Goal: Task Accomplishment & Management: Use online tool/utility

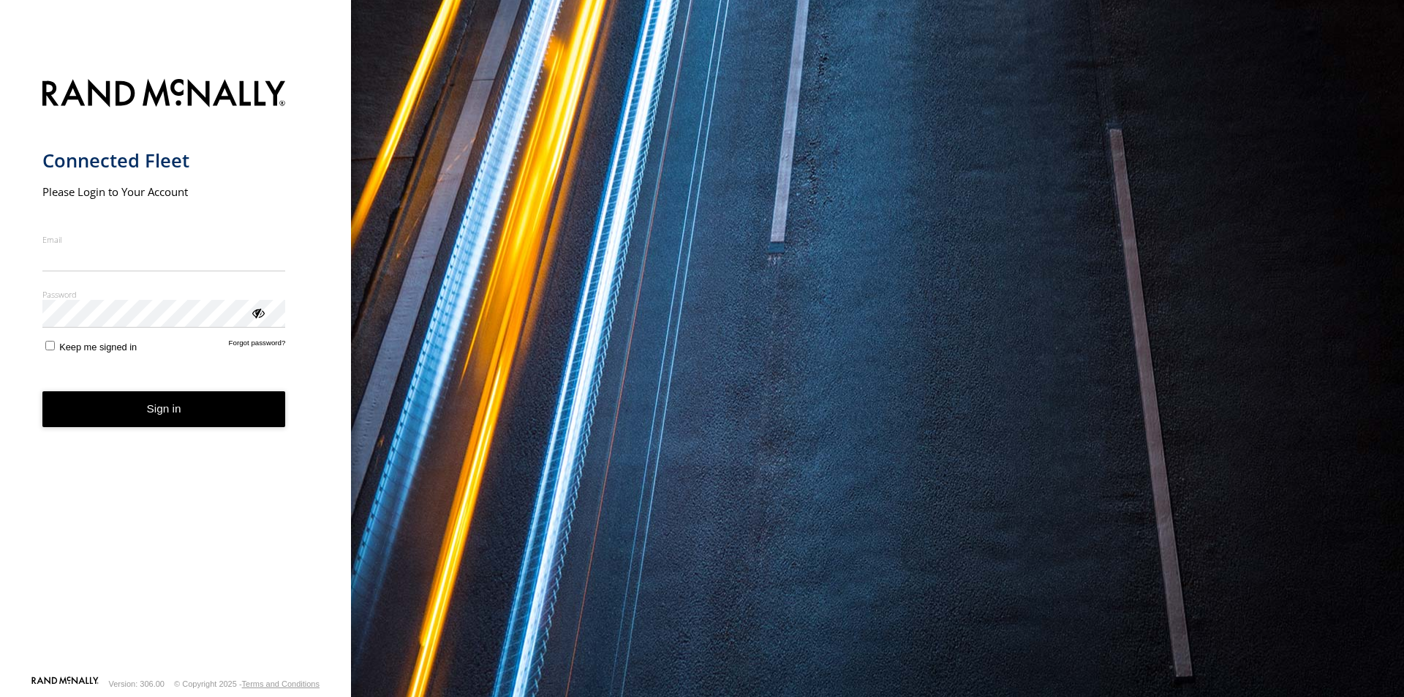
type input "**********"
click at [154, 422] on button "Sign in" at bounding box center [164, 409] width 244 height 36
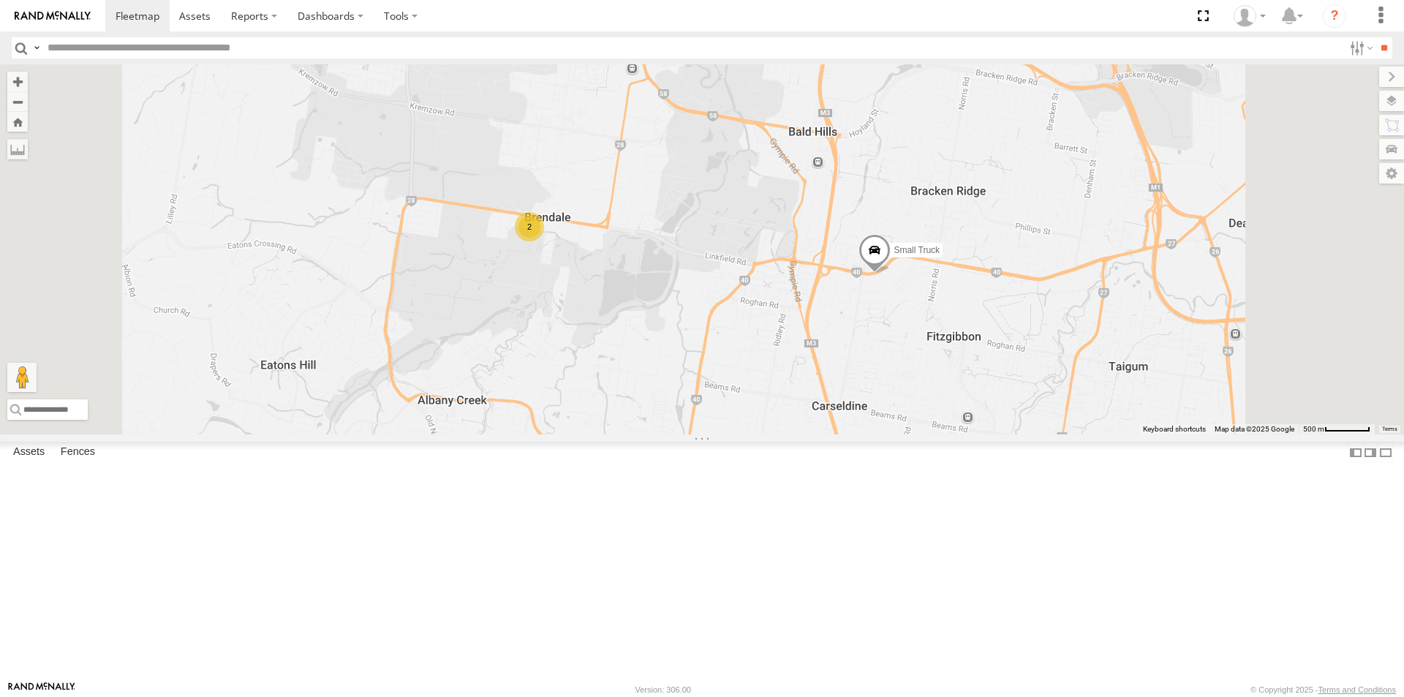
click at [0, 0] on div "All Assets" at bounding box center [0, 0] width 0 height 0
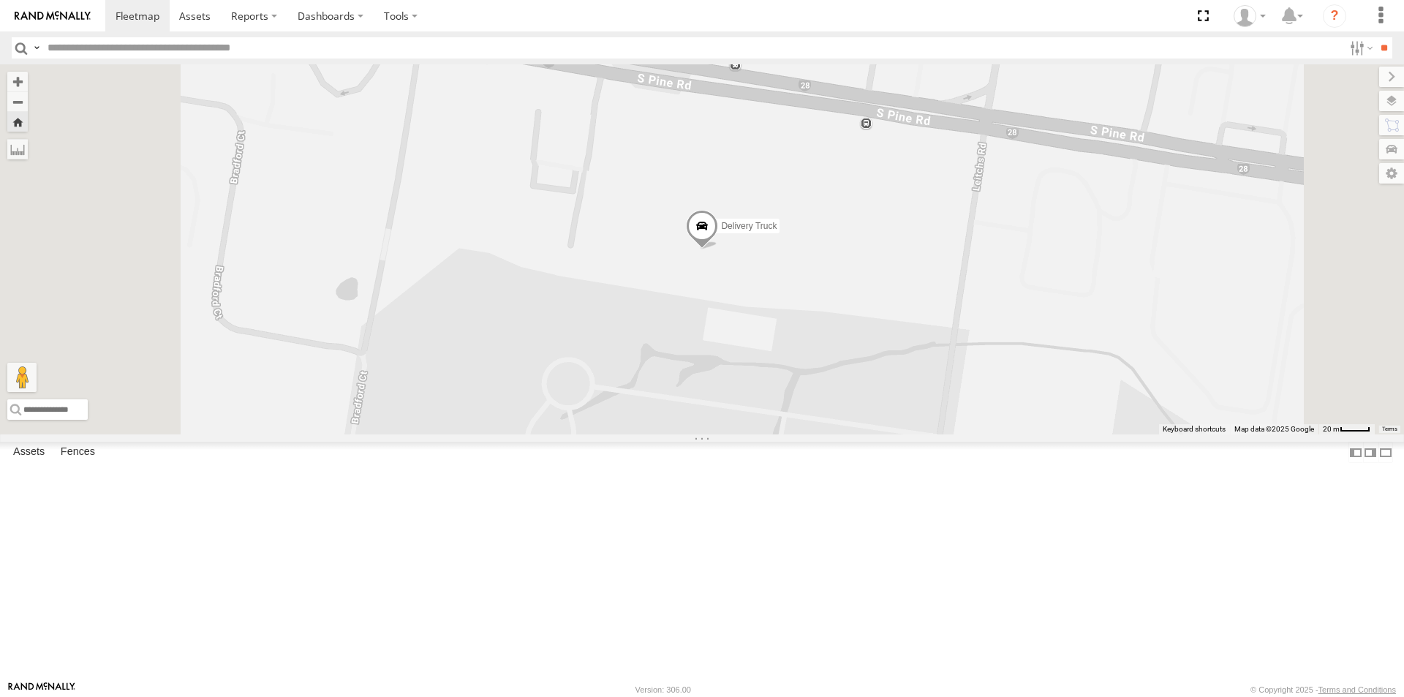
click at [0, 0] on div "All Assets" at bounding box center [0, 0] width 0 height 0
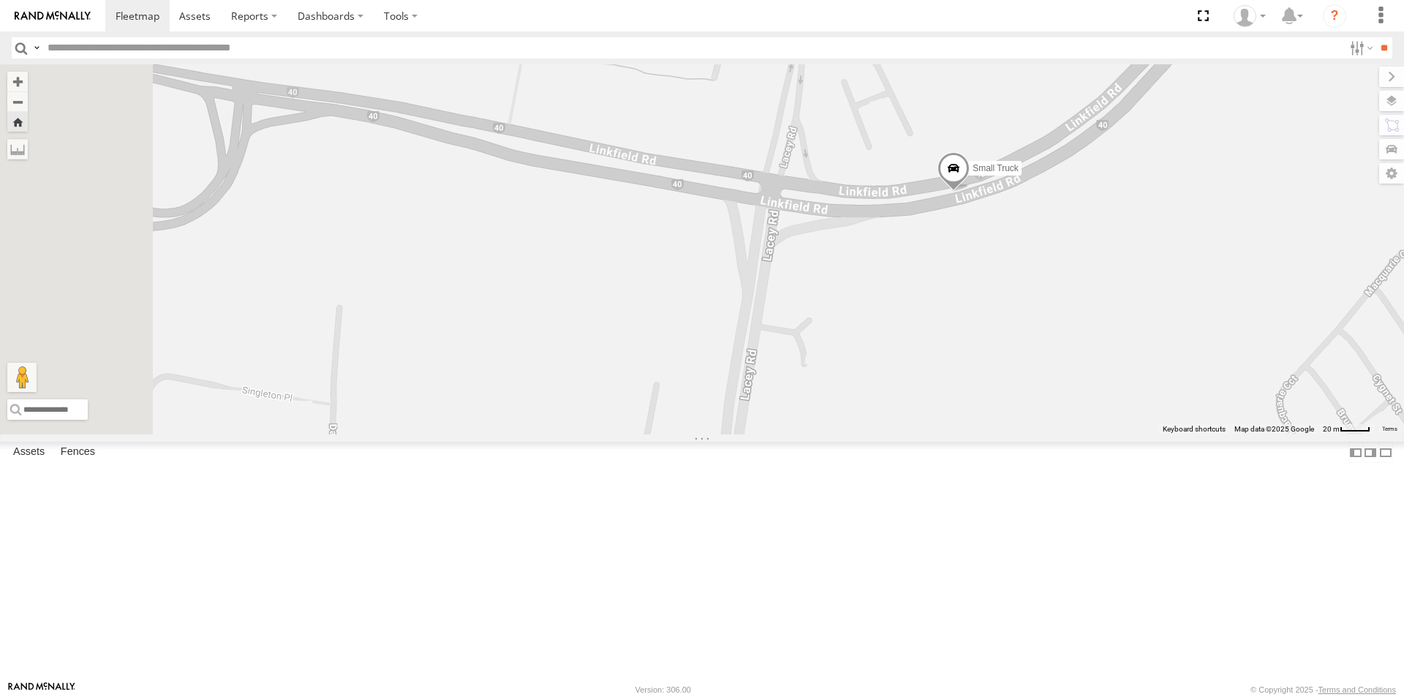
drag, startPoint x: 884, startPoint y: 467, endPoint x: 1149, endPoint y: 407, distance: 271.5
click at [1149, 407] on div "Small Truck" at bounding box center [702, 249] width 1404 height 370
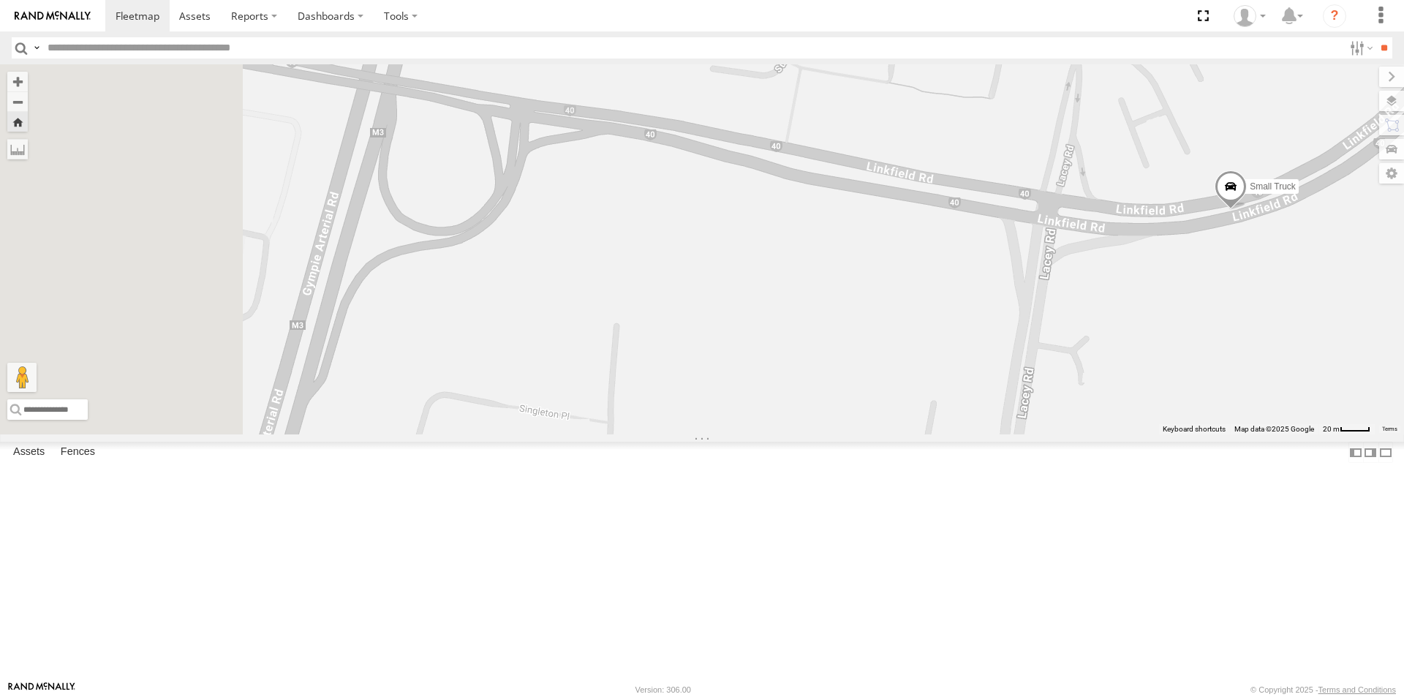
drag, startPoint x: 732, startPoint y: 399, endPoint x: 1021, endPoint y: 418, distance: 290.3
click at [1021, 418] on div "Small Truck" at bounding box center [702, 249] width 1404 height 370
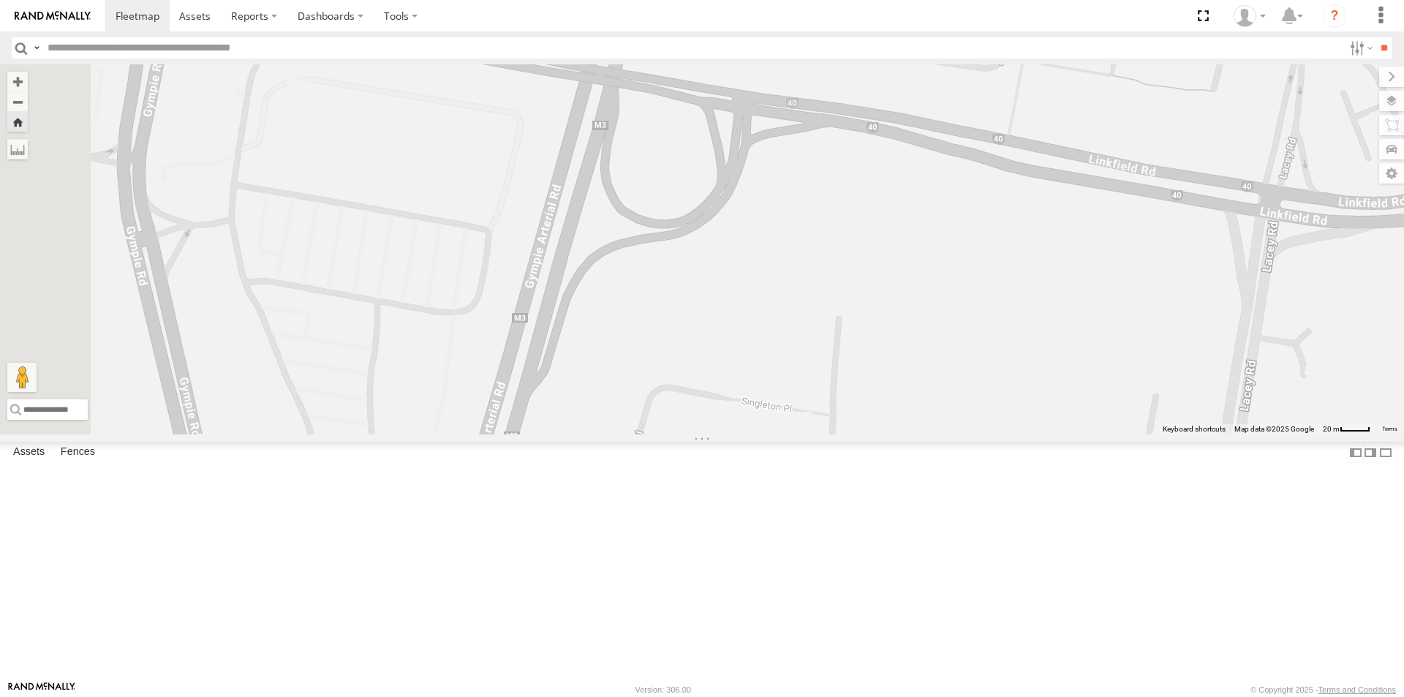
drag, startPoint x: 846, startPoint y: 399, endPoint x: 1061, endPoint y: 392, distance: 215.9
click at [1061, 392] on div "Small Truck" at bounding box center [702, 249] width 1404 height 370
click at [1396, 102] on label at bounding box center [1377, 101] width 53 height 20
click at [0, 0] on span "Overlays" at bounding box center [0, 0] width 0 height 0
click at [0, 0] on span "Basemaps" at bounding box center [0, 0] width 0 height 0
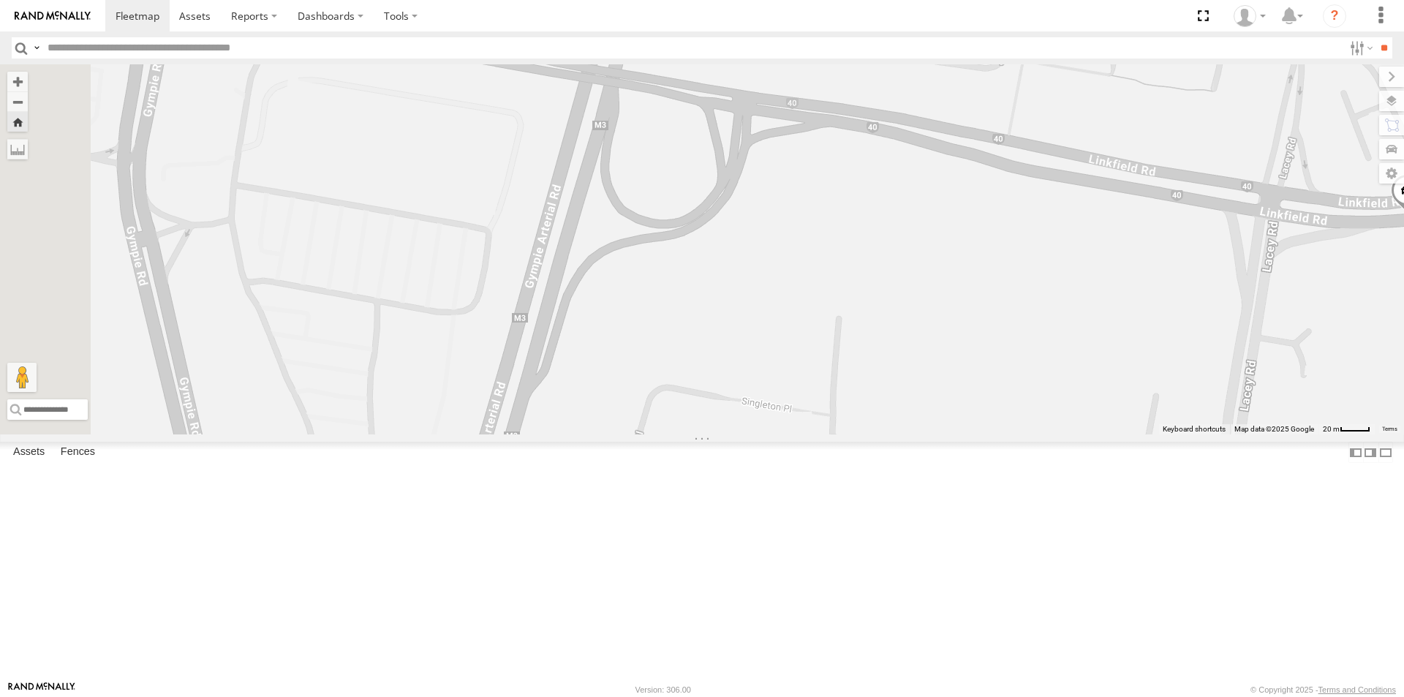
click at [0, 0] on span "Satellite + Roadmap" at bounding box center [0, 0] width 0 height 0
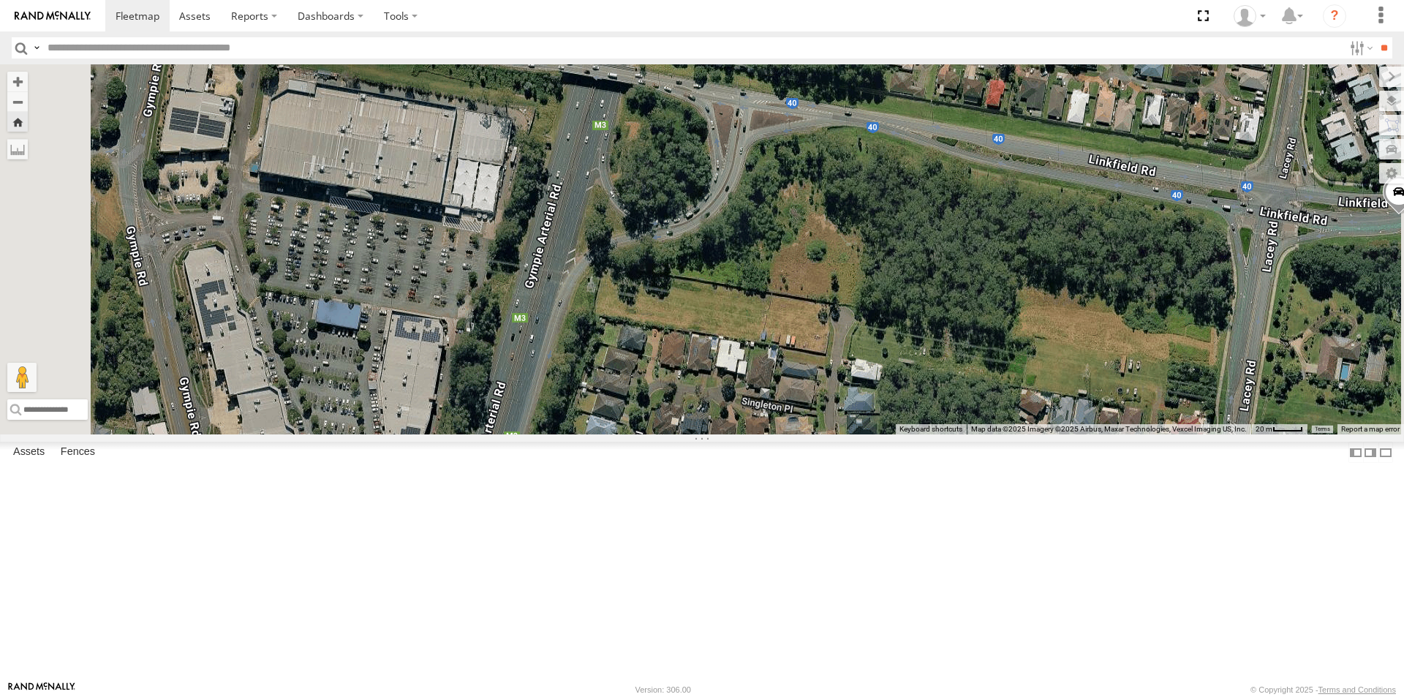
click at [0, 0] on div "Small Truck All Assets" at bounding box center [0, 0] width 0 height 0
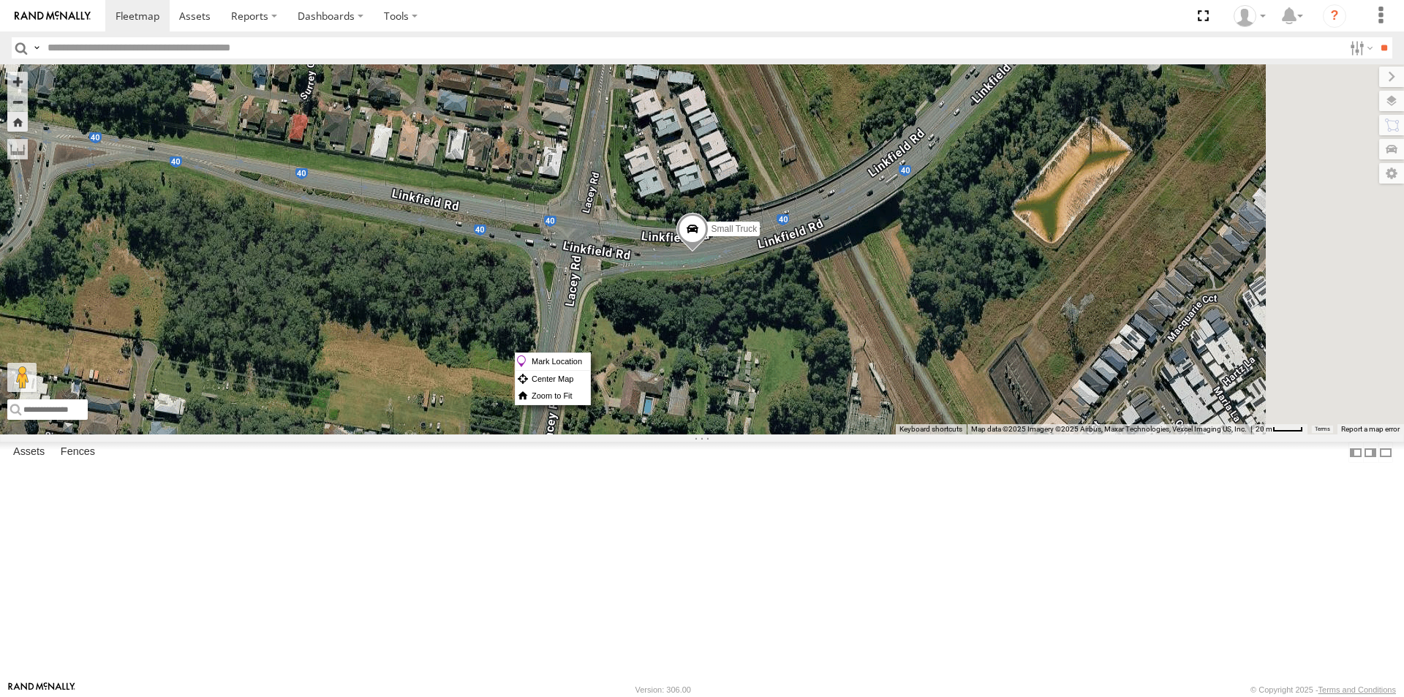
click at [709, 252] on span at bounding box center [693, 233] width 32 height 40
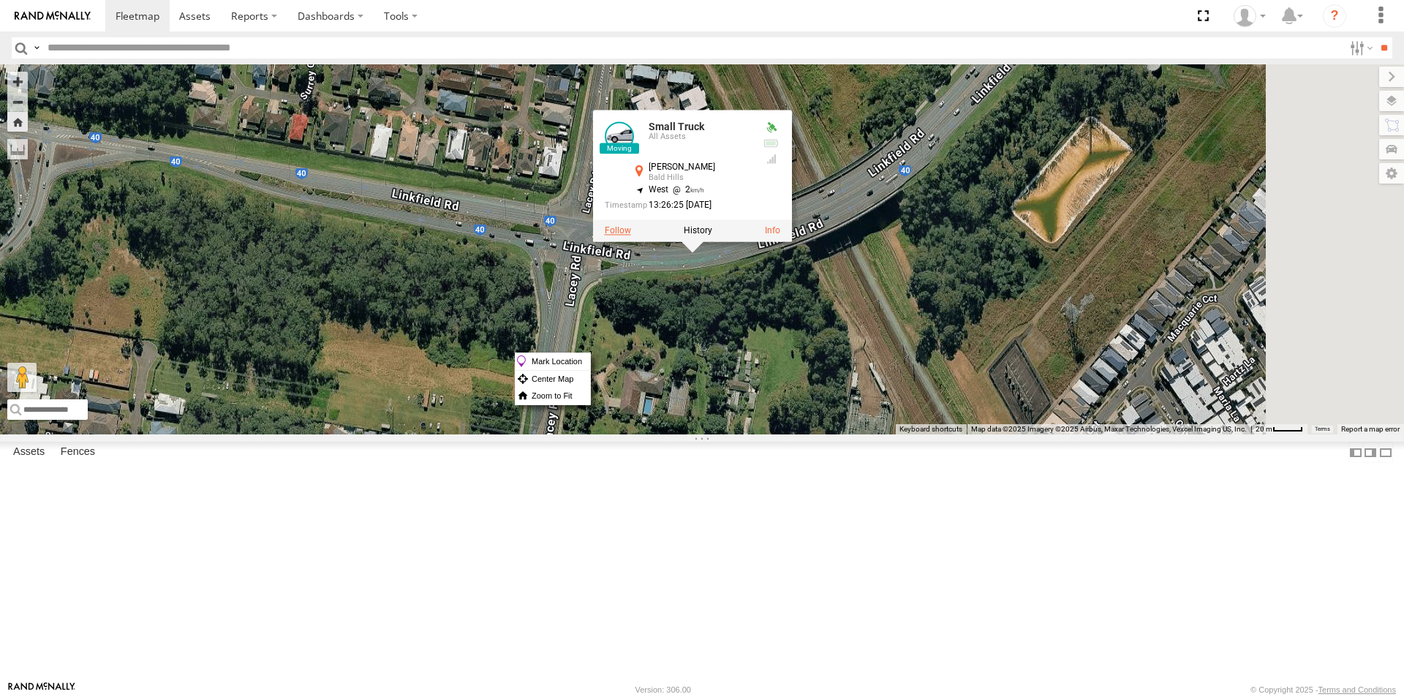
click at [631, 236] on label at bounding box center [618, 230] width 26 height 10
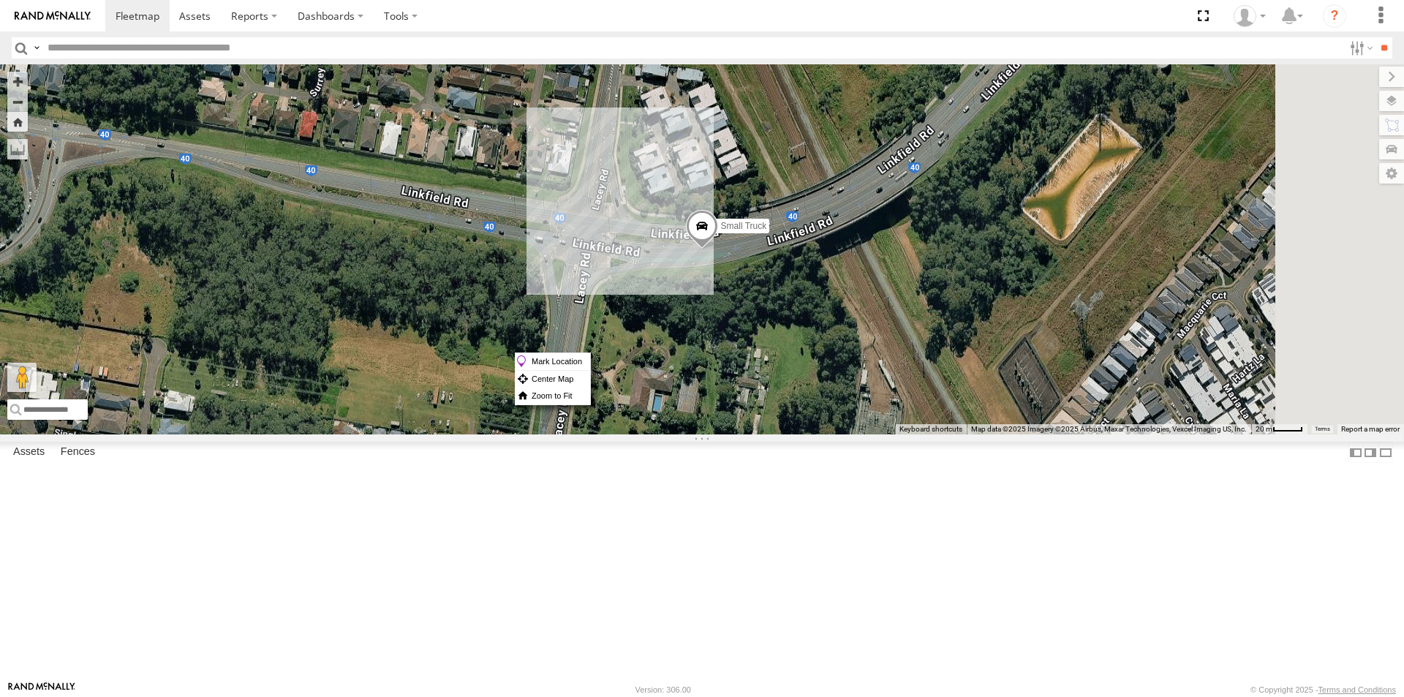
click at [990, 435] on div "Small Truck" at bounding box center [702, 249] width 1404 height 370
click at [718, 249] on span at bounding box center [702, 230] width 32 height 40
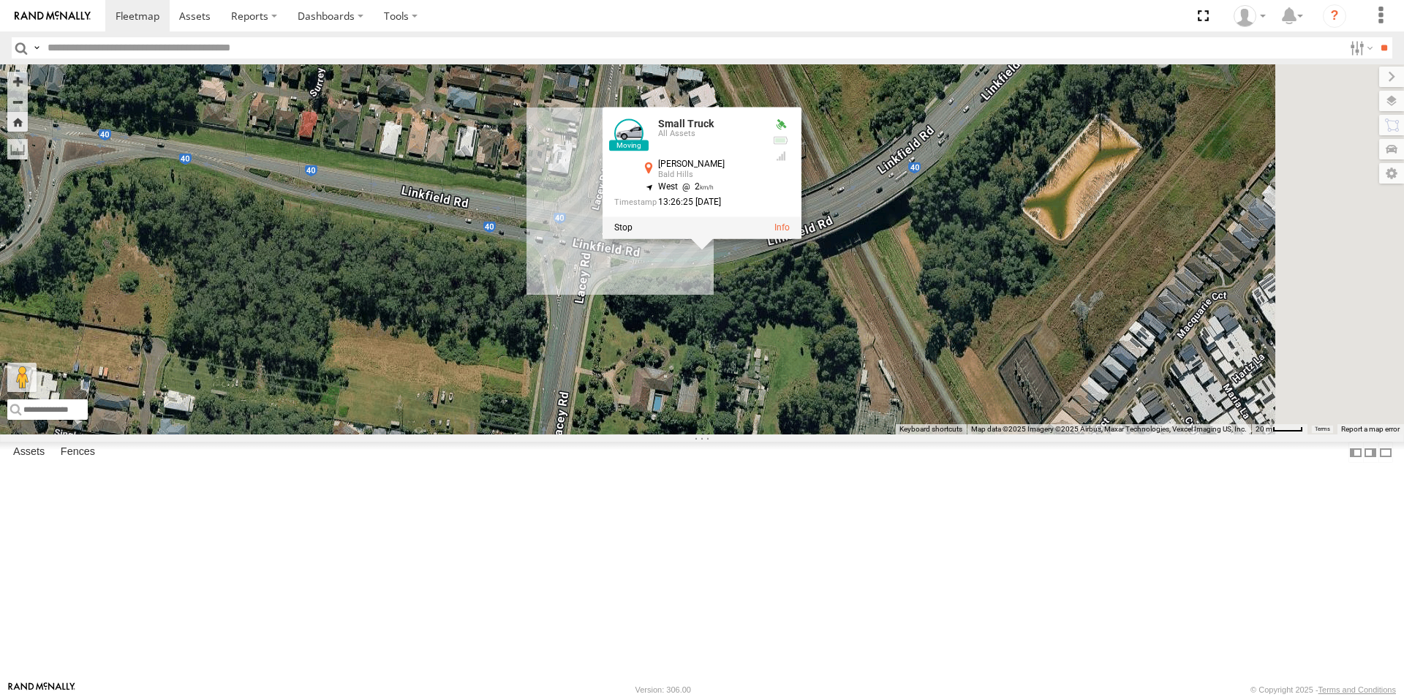
click at [902, 435] on div "Small Truck Small Truck All Assets [PERSON_NAME] [GEOGRAPHIC_DATA] -27.33244 , …" at bounding box center [702, 249] width 1404 height 370
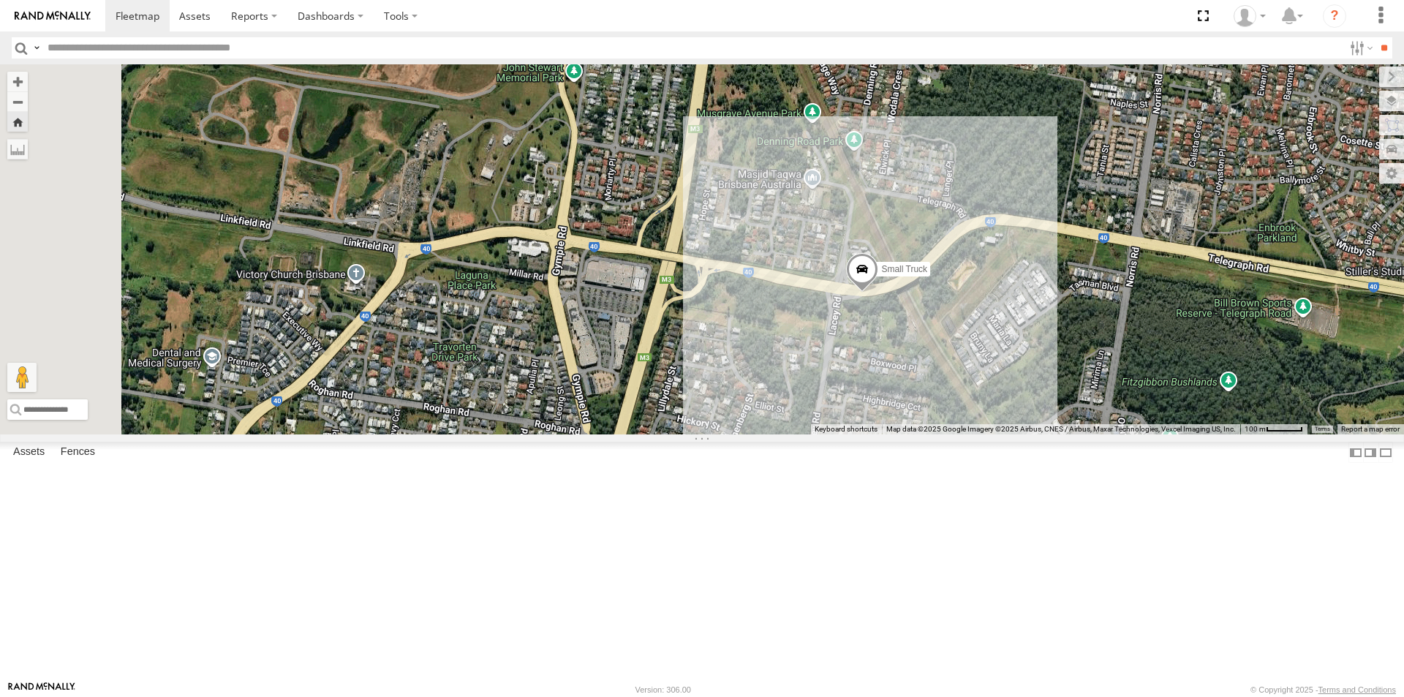
drag, startPoint x: 761, startPoint y: 572, endPoint x: 933, endPoint y: 551, distance: 172.5
click at [933, 435] on div "Small Truck" at bounding box center [702, 249] width 1404 height 370
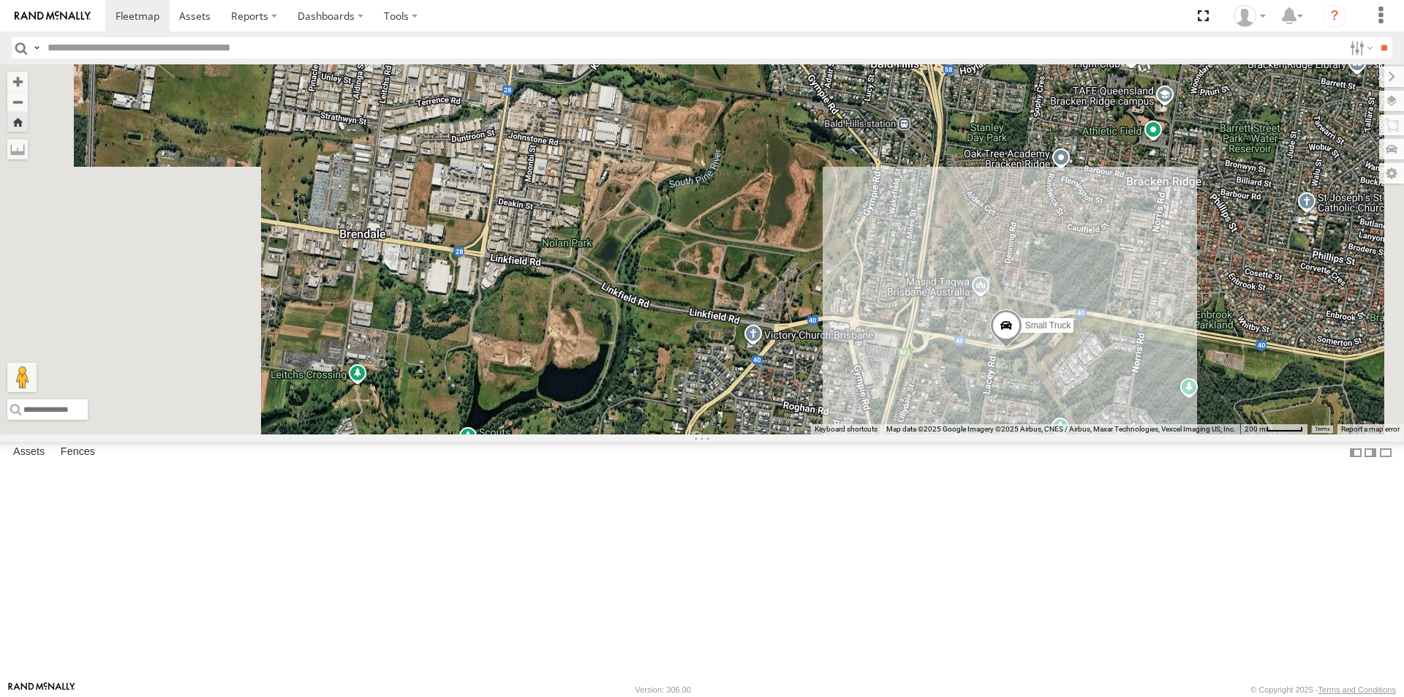
drag, startPoint x: 671, startPoint y: 504, endPoint x: 834, endPoint y: 504, distance: 163.1
click at [834, 435] on div "Small Truck" at bounding box center [702, 249] width 1404 height 370
